Goal: Task Accomplishment & Management: Complete application form

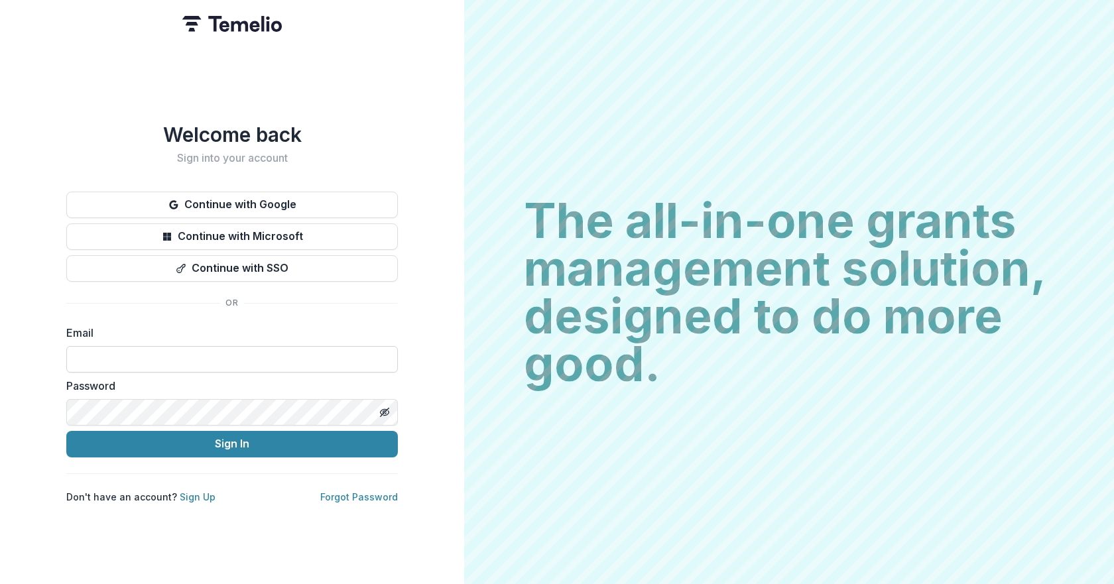
click at [211, 355] on input at bounding box center [232, 359] width 332 height 27
type input "**********"
click at [66, 431] on button "Sign In" at bounding box center [232, 444] width 332 height 27
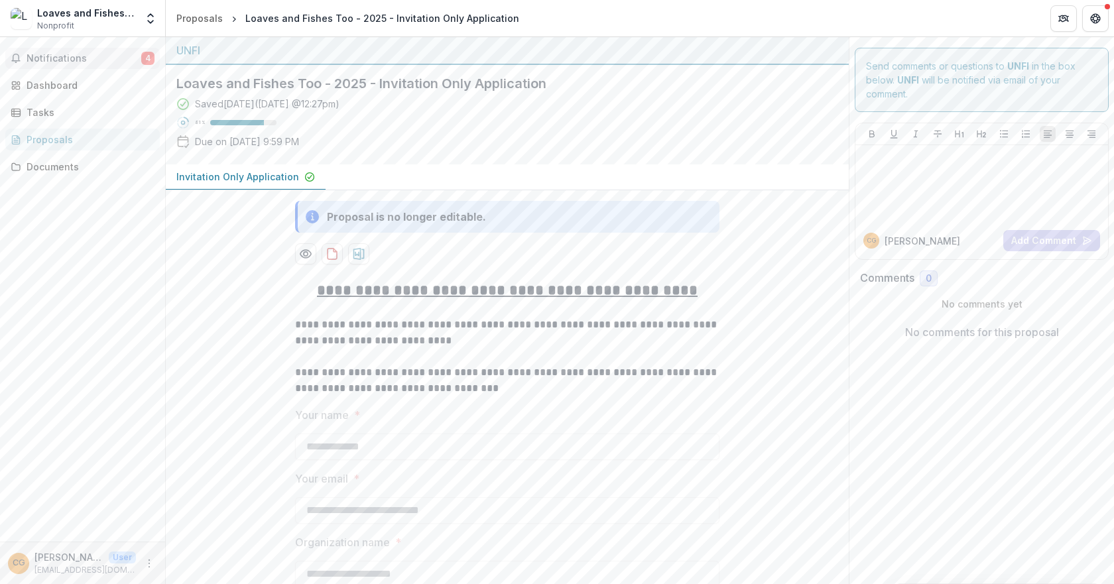
click at [50, 59] on span "Notifications" at bounding box center [84, 58] width 115 height 11
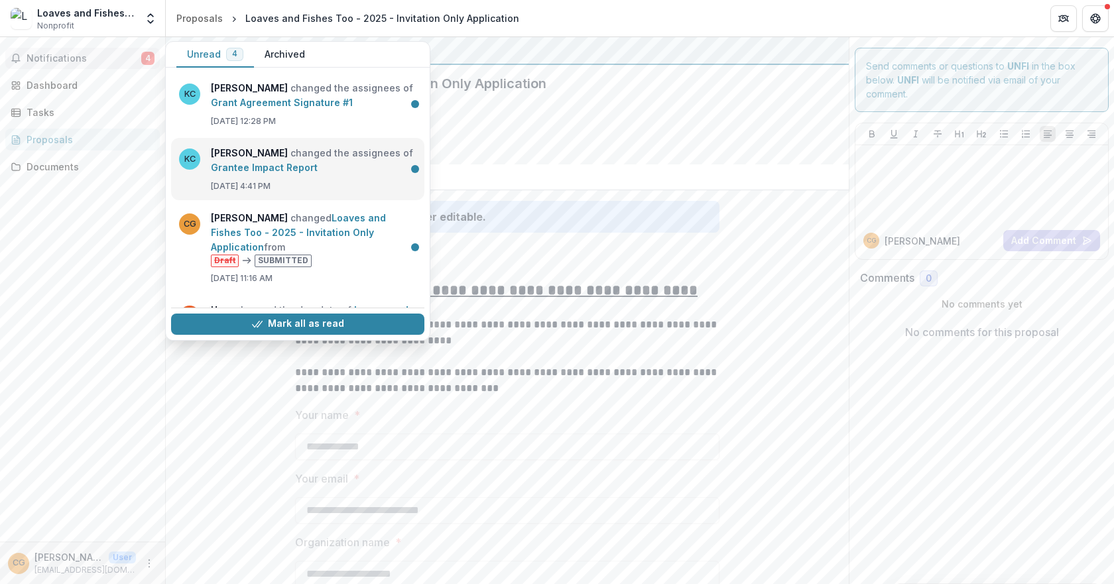
click at [243, 162] on link "Grantee Impact Report" at bounding box center [264, 167] width 107 height 11
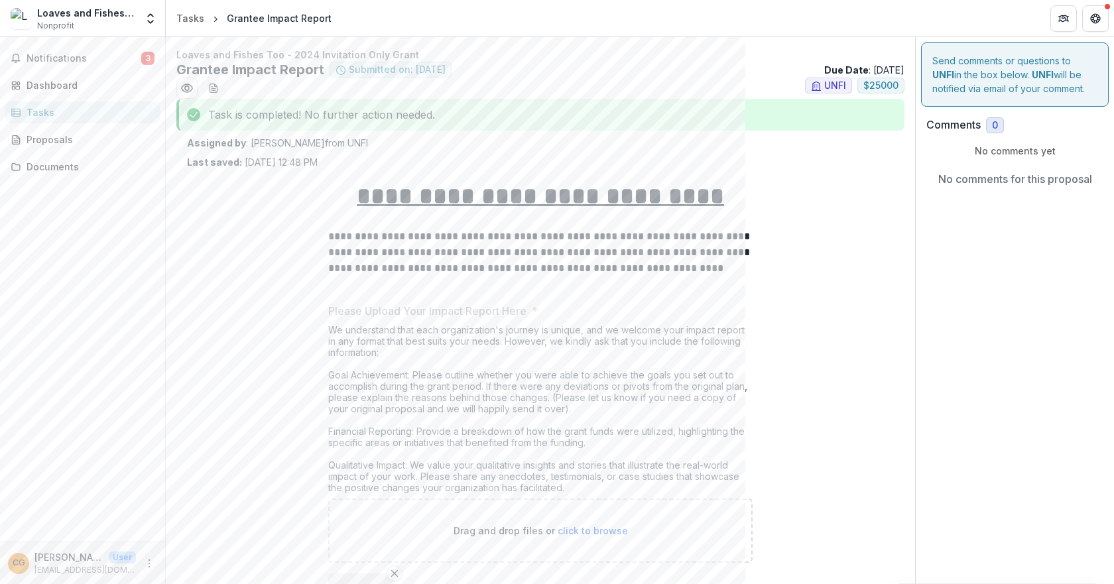
click at [74, 113] on div "Tasks" at bounding box center [88, 112] width 123 height 14
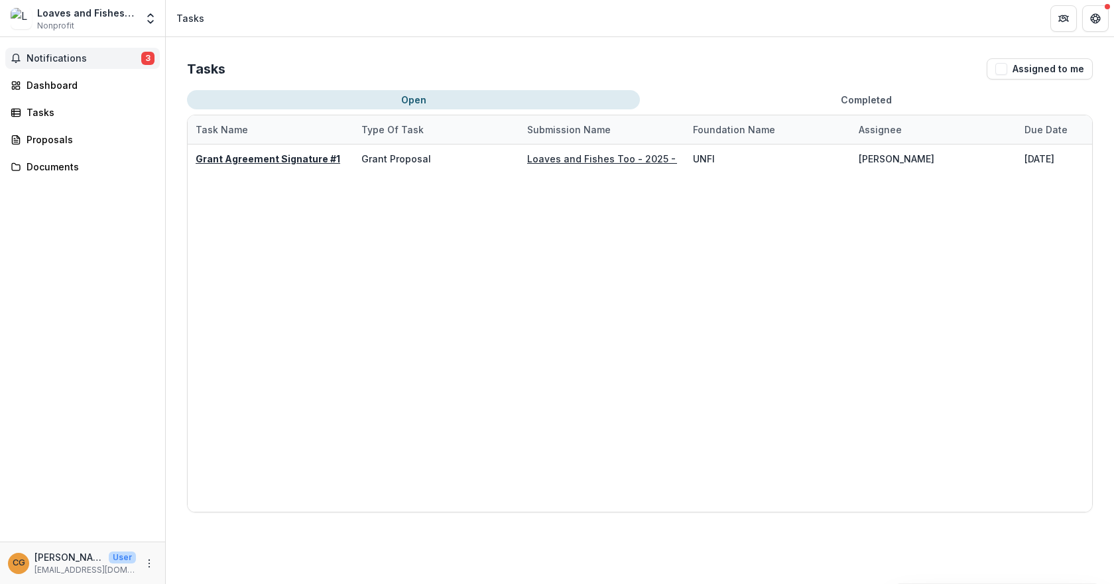
click at [74, 53] on span "Notifications" at bounding box center [84, 58] width 115 height 11
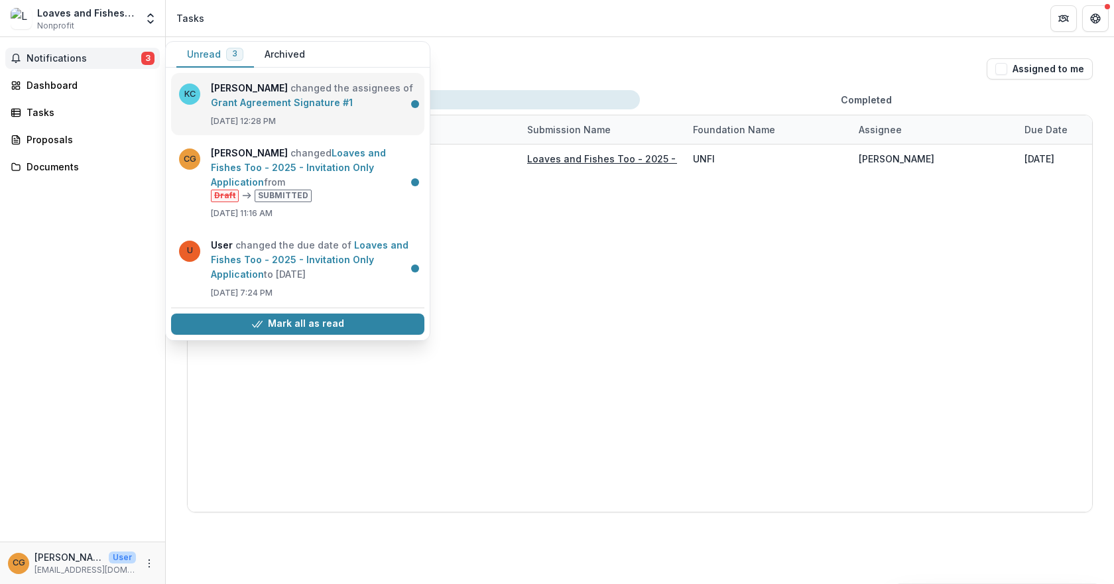
click at [310, 108] on link "Grant Agreement Signature #1" at bounding box center [282, 102] width 142 height 11
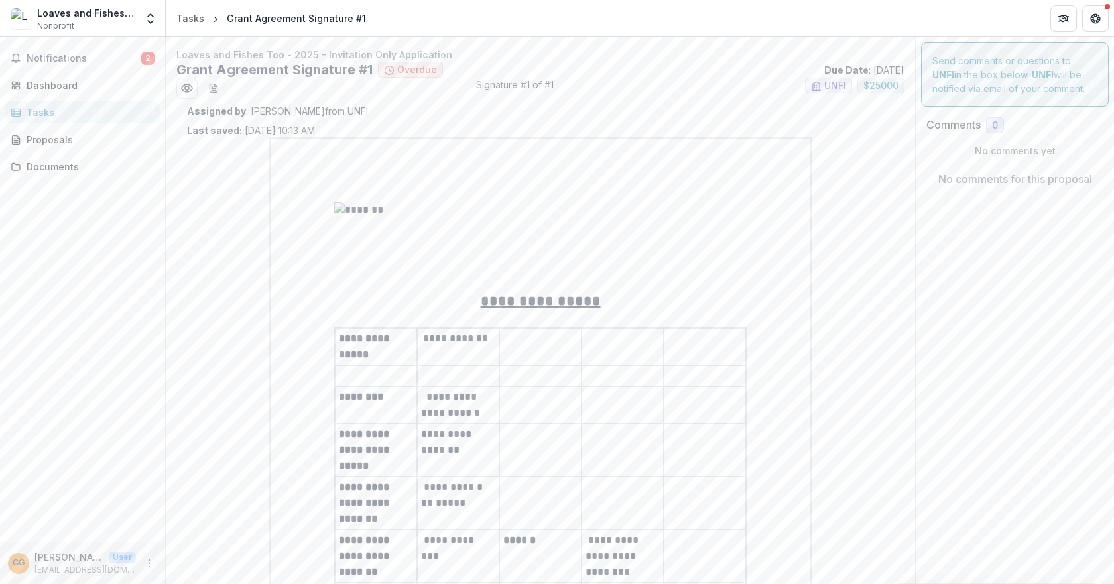
click at [69, 114] on div "Tasks" at bounding box center [88, 112] width 123 height 14
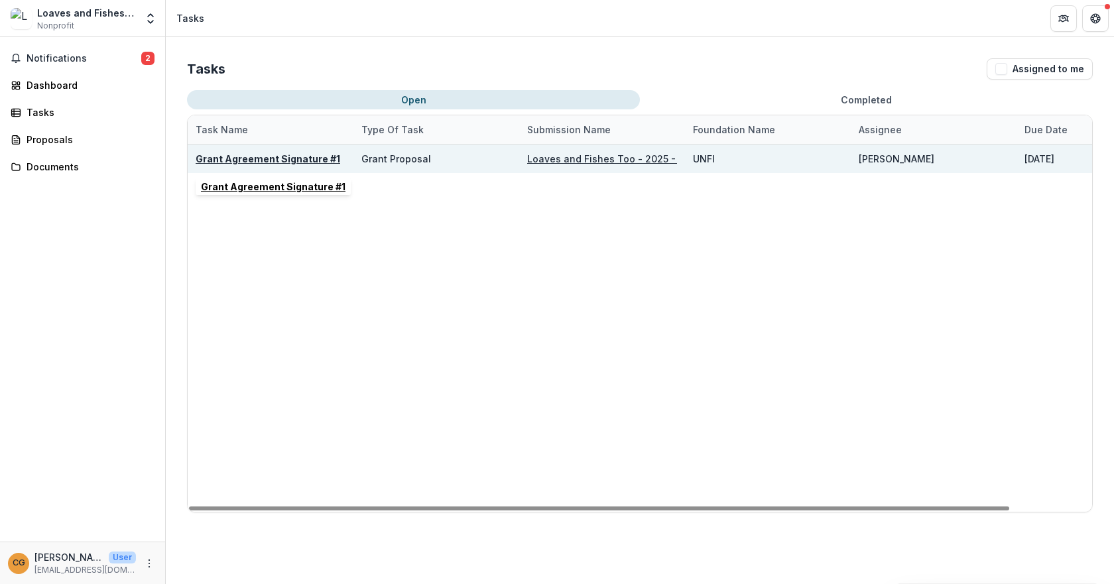
click at [304, 157] on u "Grant Agreement Signature #1" at bounding box center [268, 158] width 145 height 11
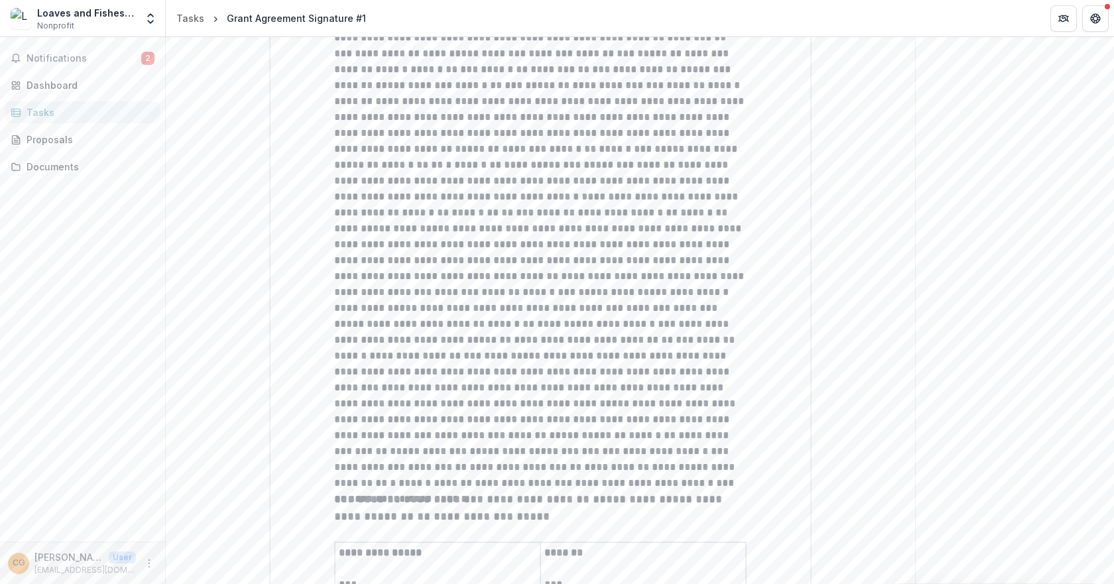
scroll to position [2680, 0]
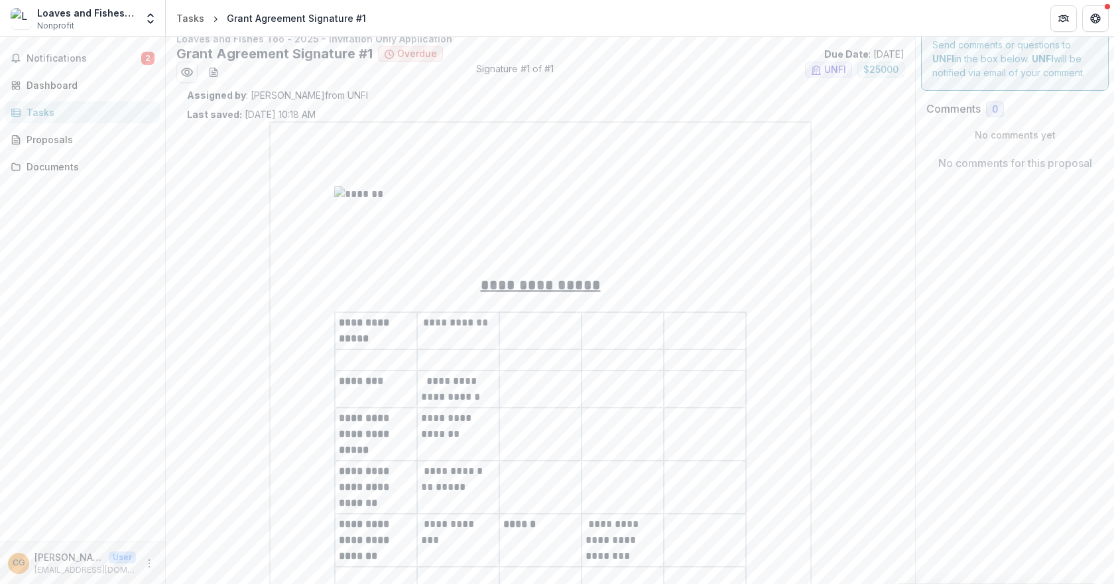
scroll to position [0, 0]
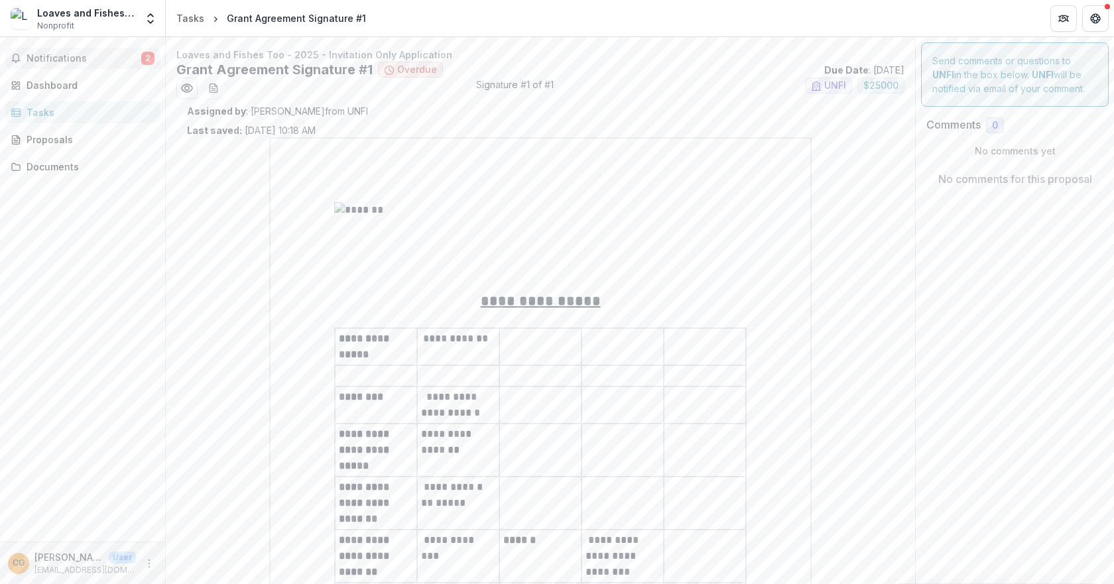
click at [77, 64] on span "Notifications" at bounding box center [84, 58] width 115 height 11
click at [139, 222] on div "Notifications 2 Unread 2 Archived CG [PERSON_NAME] changed Loaves and Fishes To…" at bounding box center [82, 289] width 165 height 505
